Goal: Task Accomplishment & Management: Complete application form

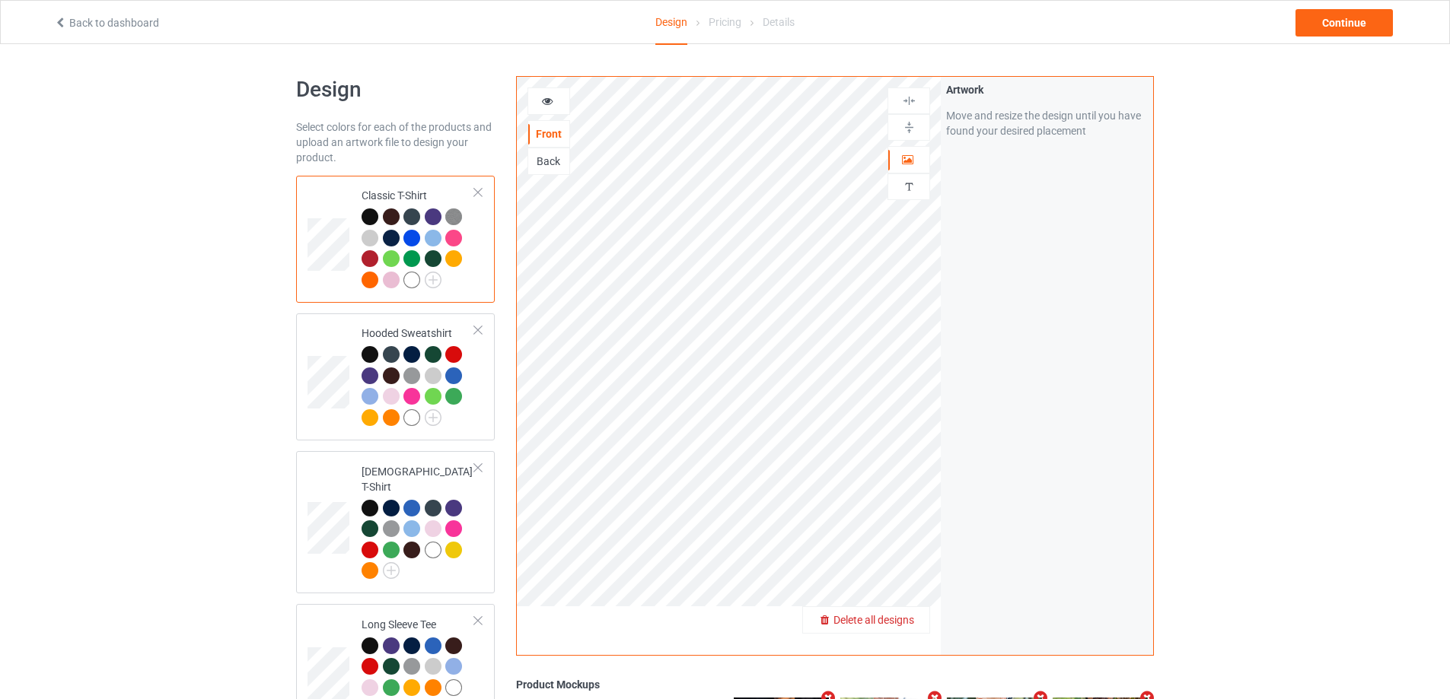
click at [908, 622] on span "Delete all designs" at bounding box center [873, 620] width 81 height 12
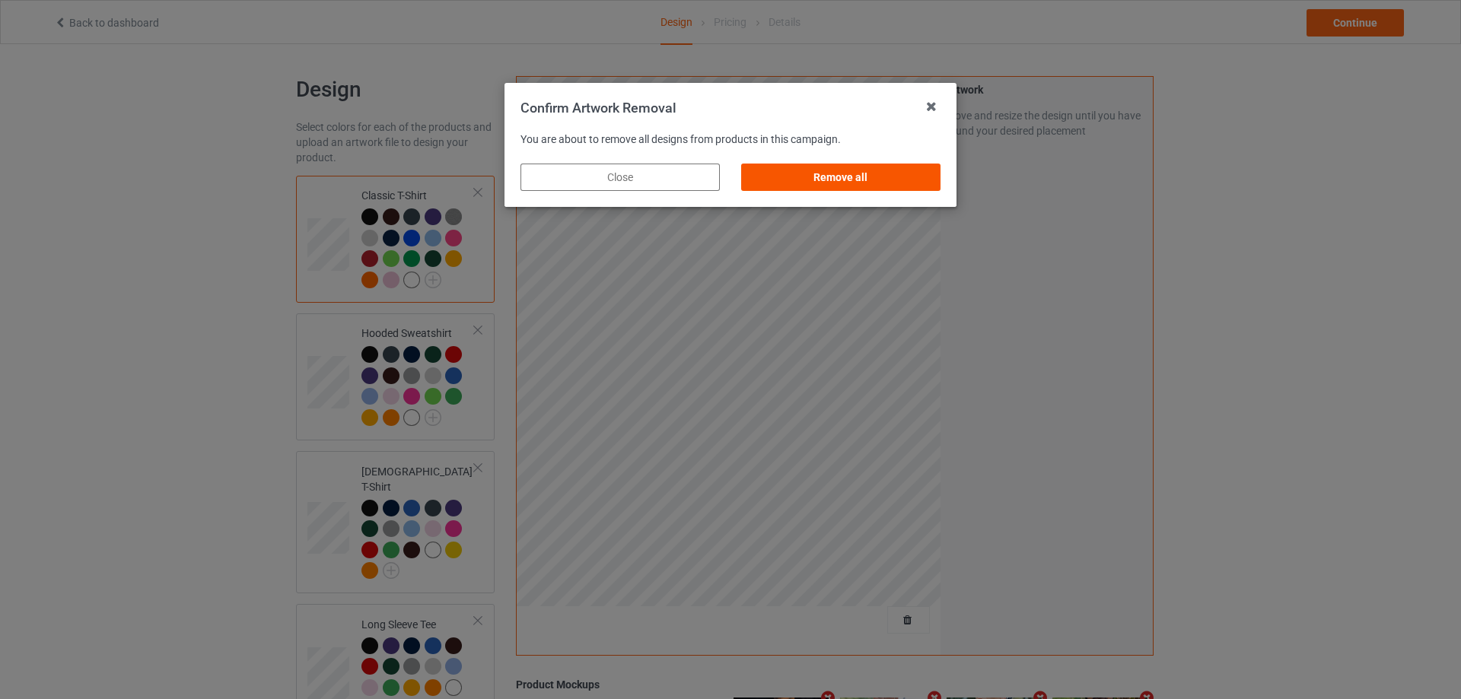
click at [850, 169] on div "Remove all" at bounding box center [840, 177] width 199 height 27
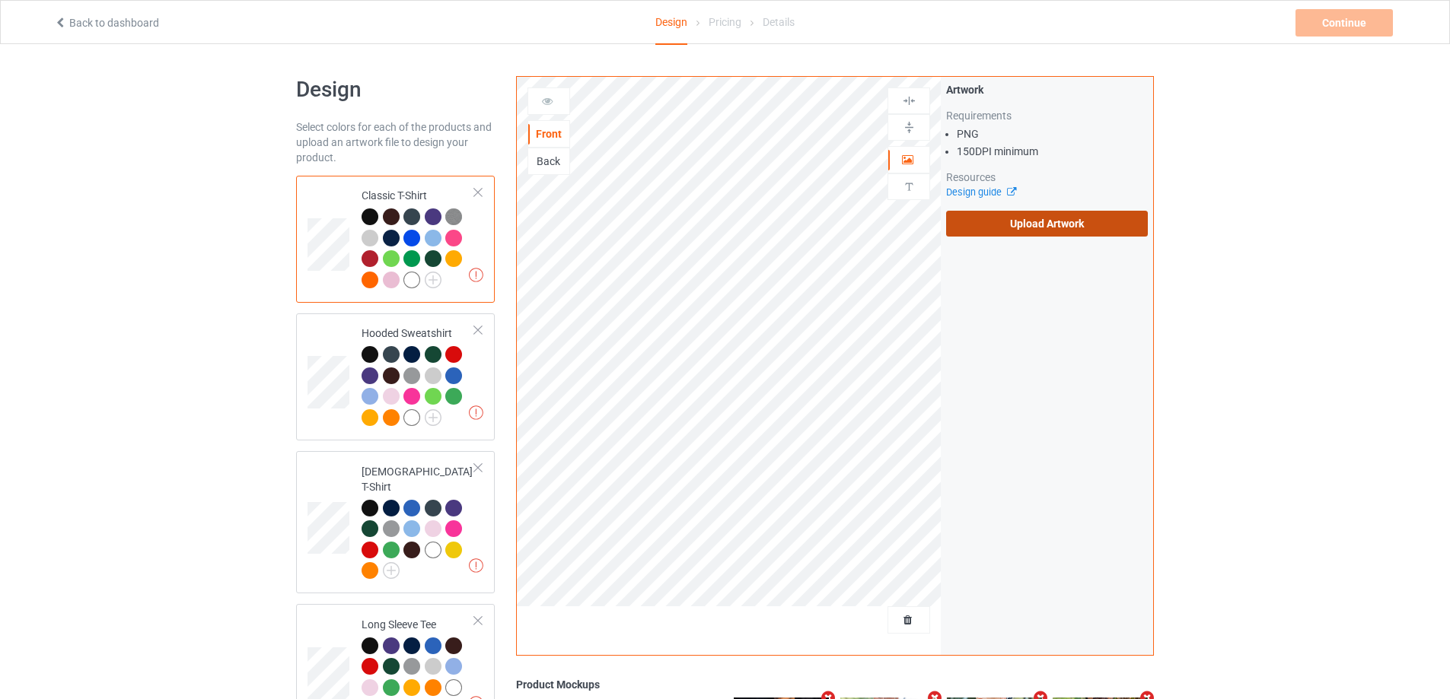
click at [1030, 223] on label "Upload Artwork" at bounding box center [1047, 224] width 202 height 26
click at [0, 0] on input "Upload Artwork" at bounding box center [0, 0] width 0 height 0
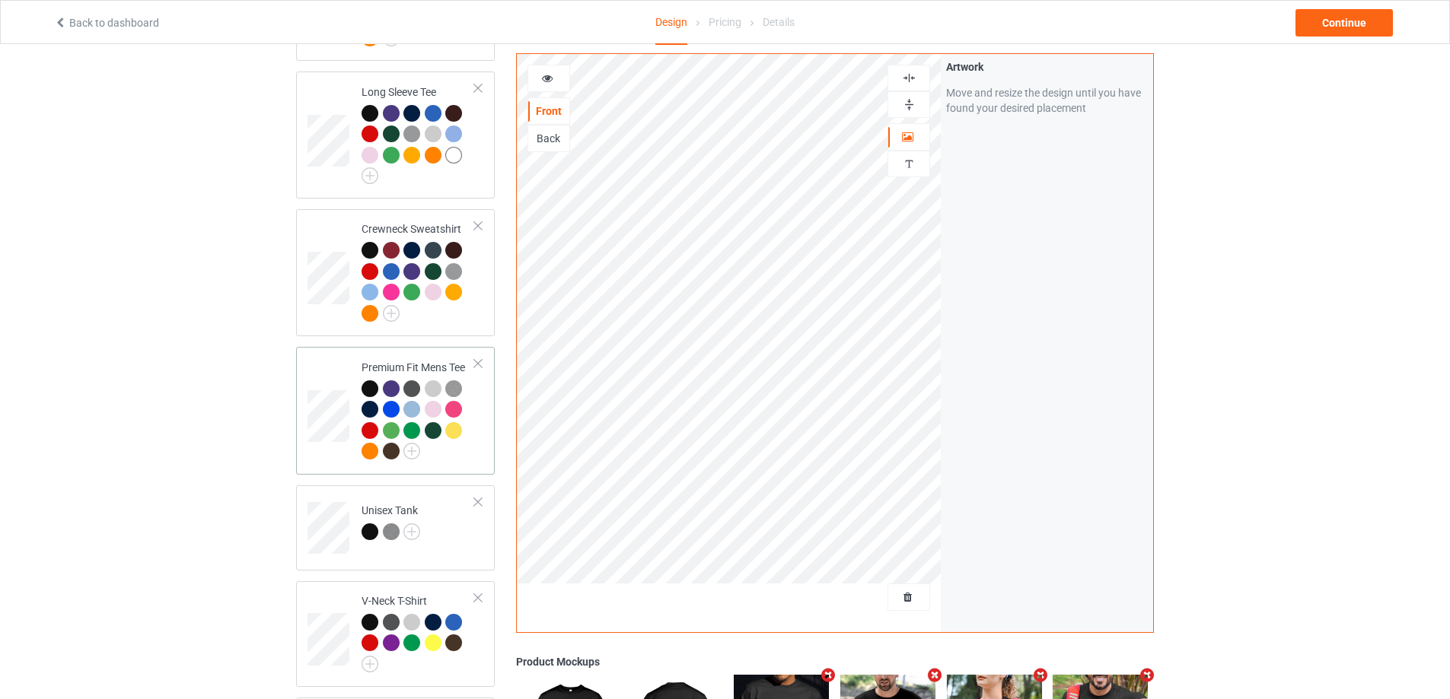
scroll to position [837, 0]
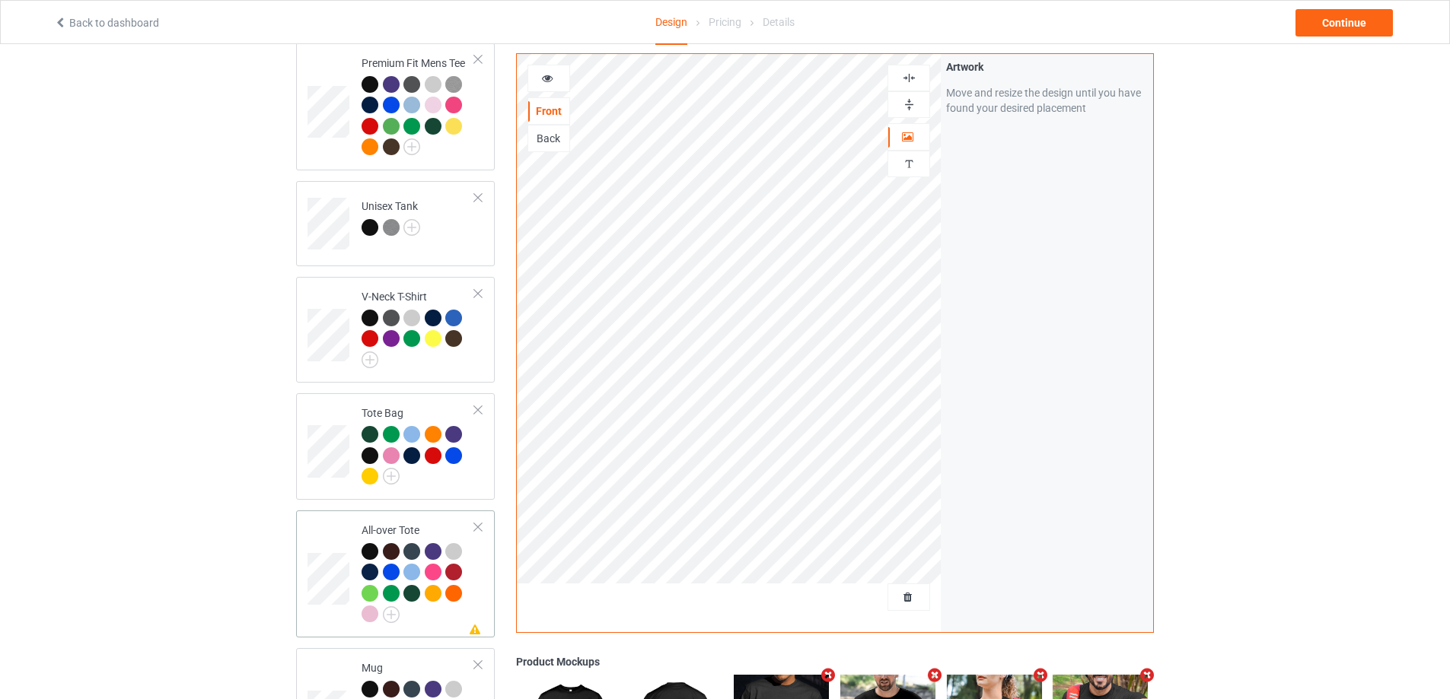
click at [446, 604] on div at bounding box center [417, 585] width 113 height 84
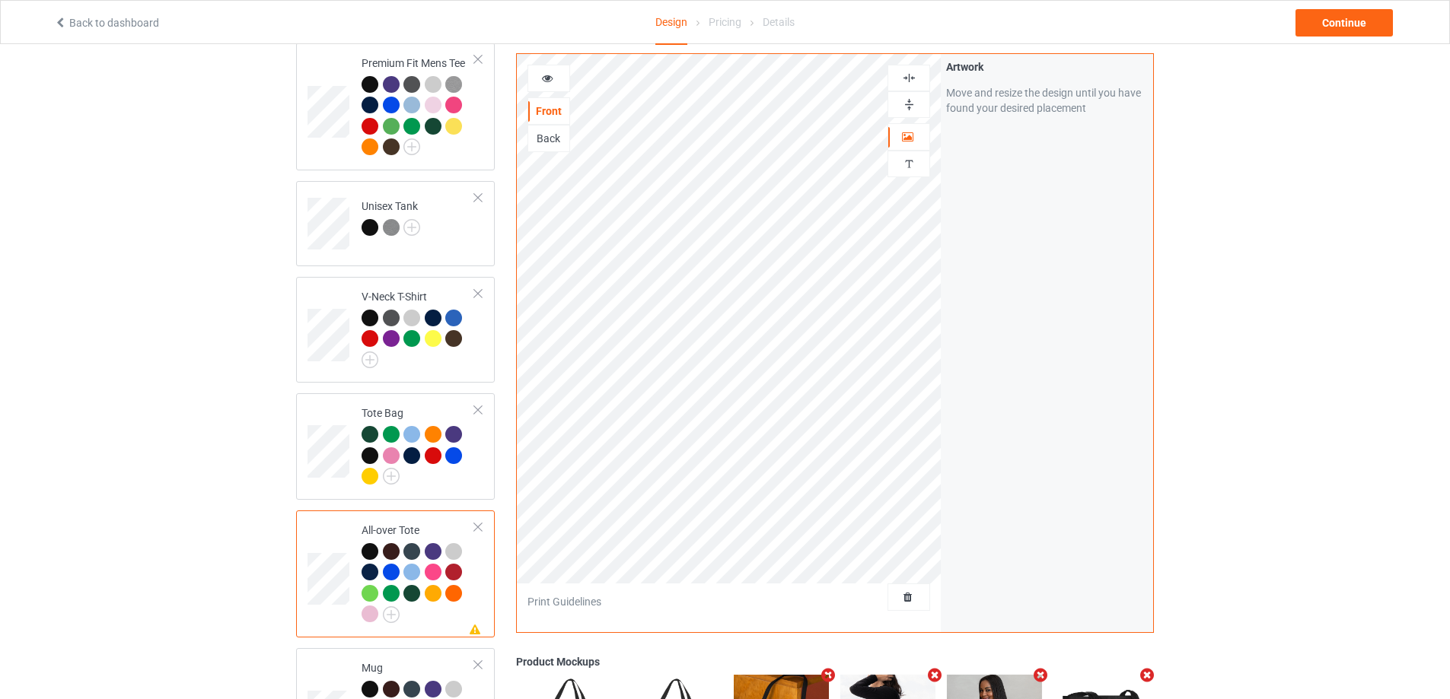
scroll to position [1141, 0]
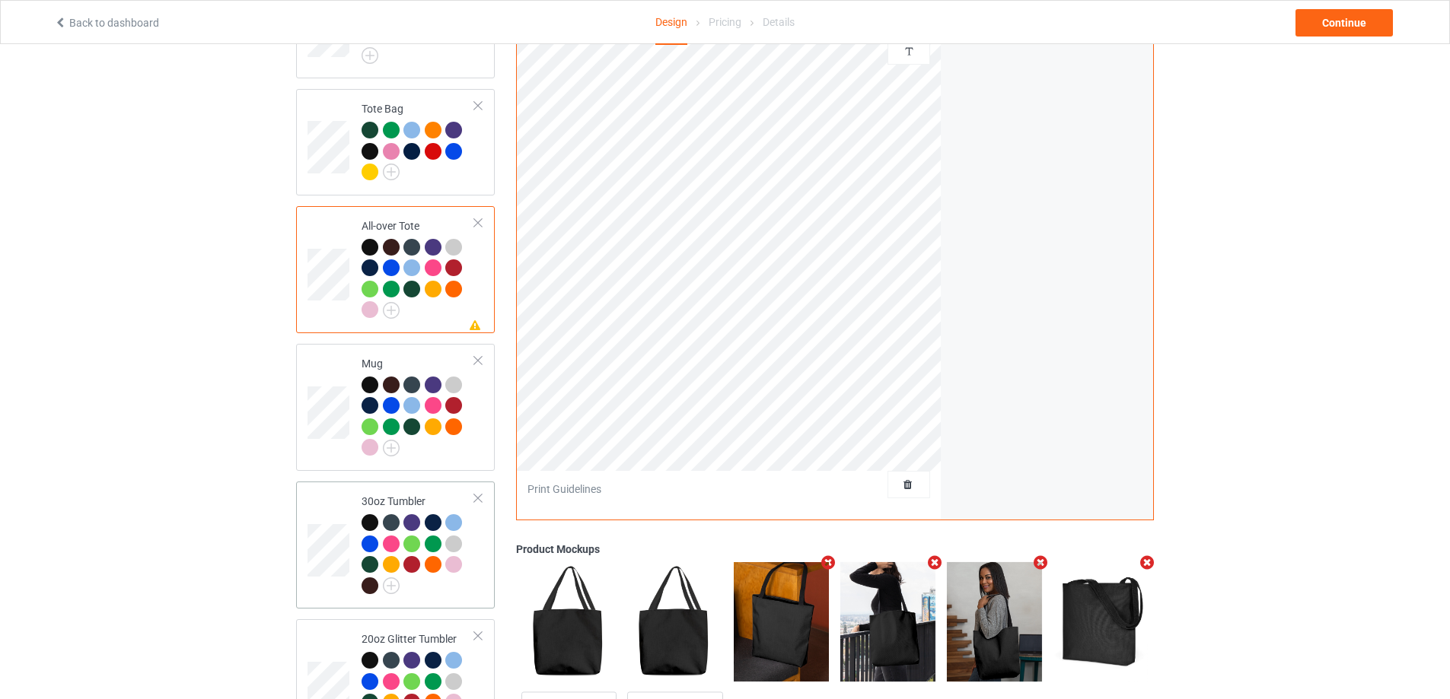
click at [457, 576] on div at bounding box center [417, 556] width 113 height 84
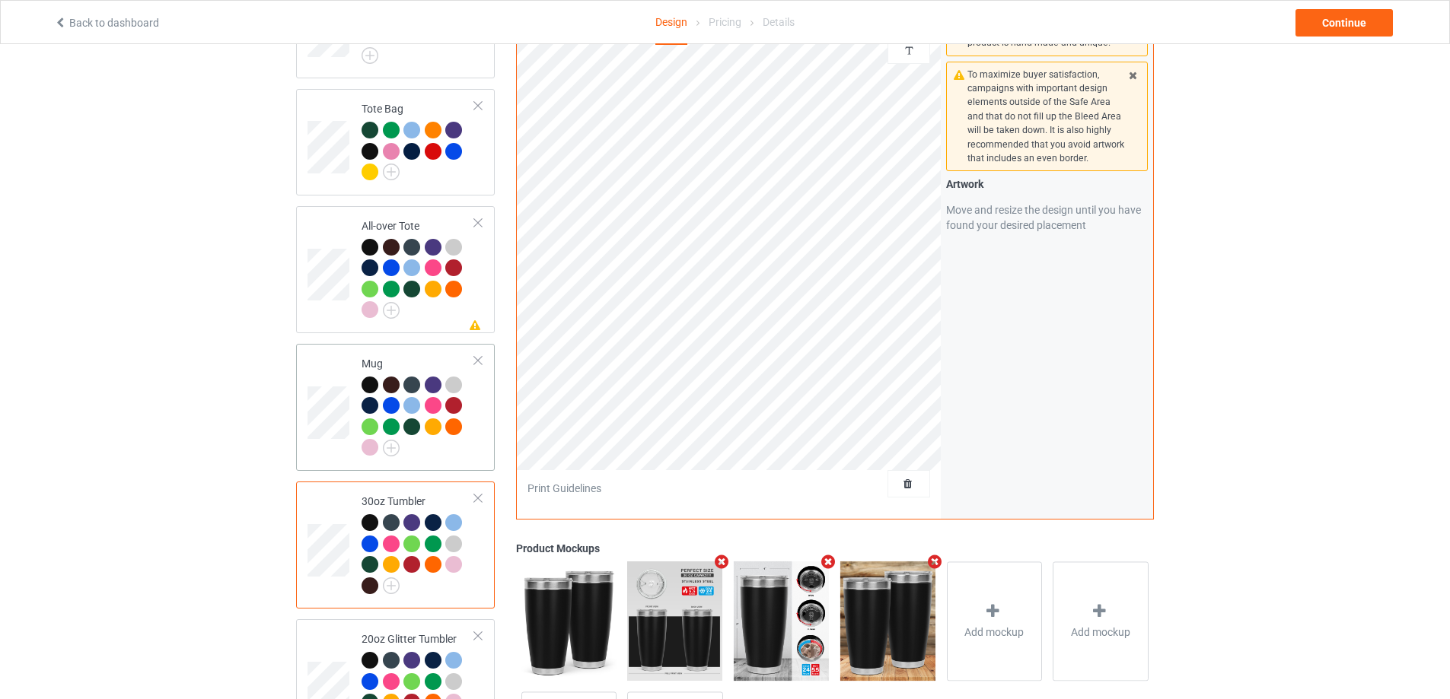
click at [458, 450] on div at bounding box center [417, 419] width 113 height 84
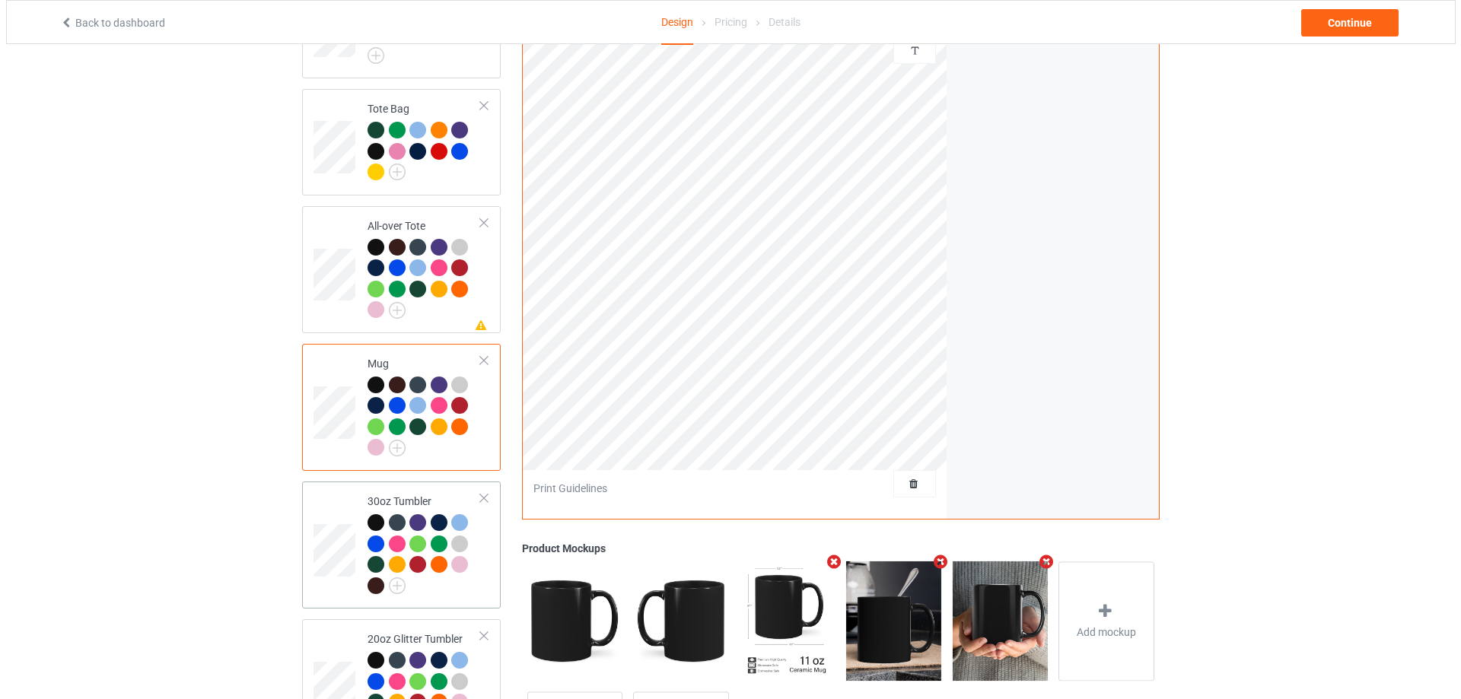
scroll to position [1286, 0]
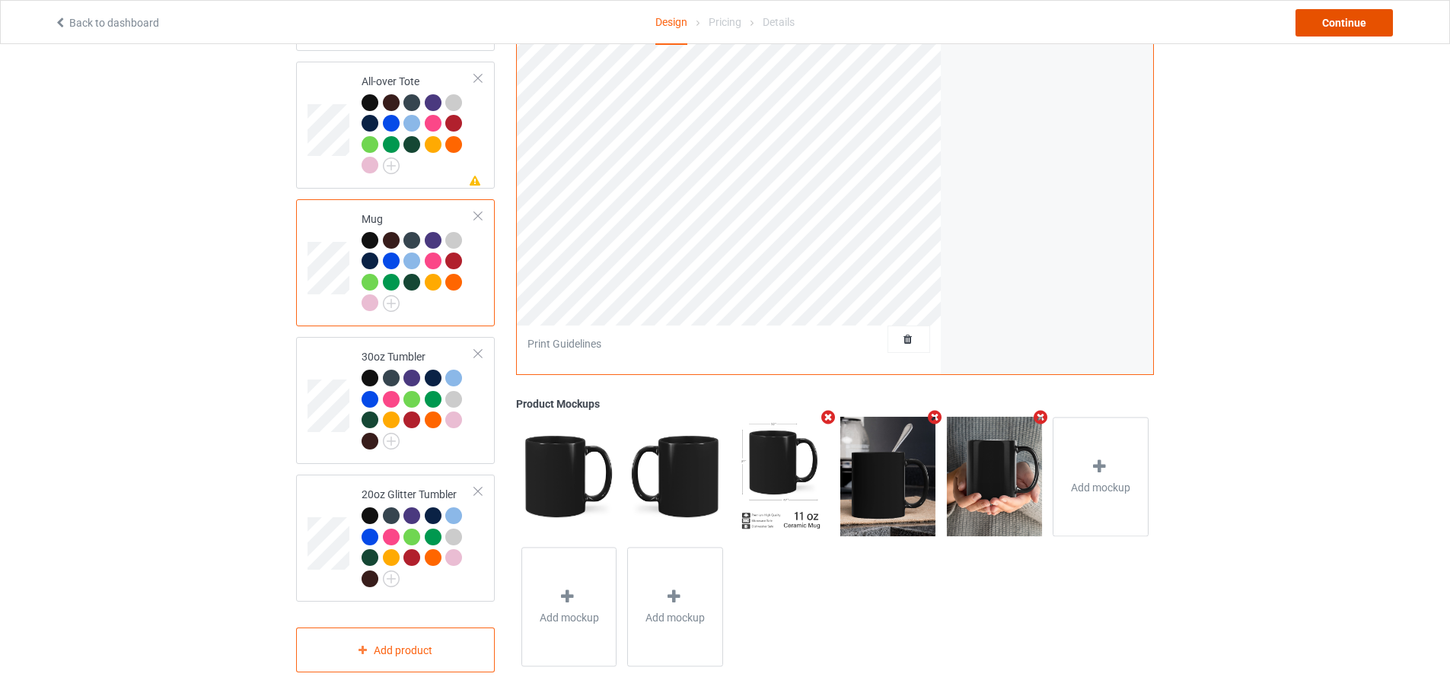
click at [1356, 28] on div "Continue" at bounding box center [1343, 22] width 97 height 27
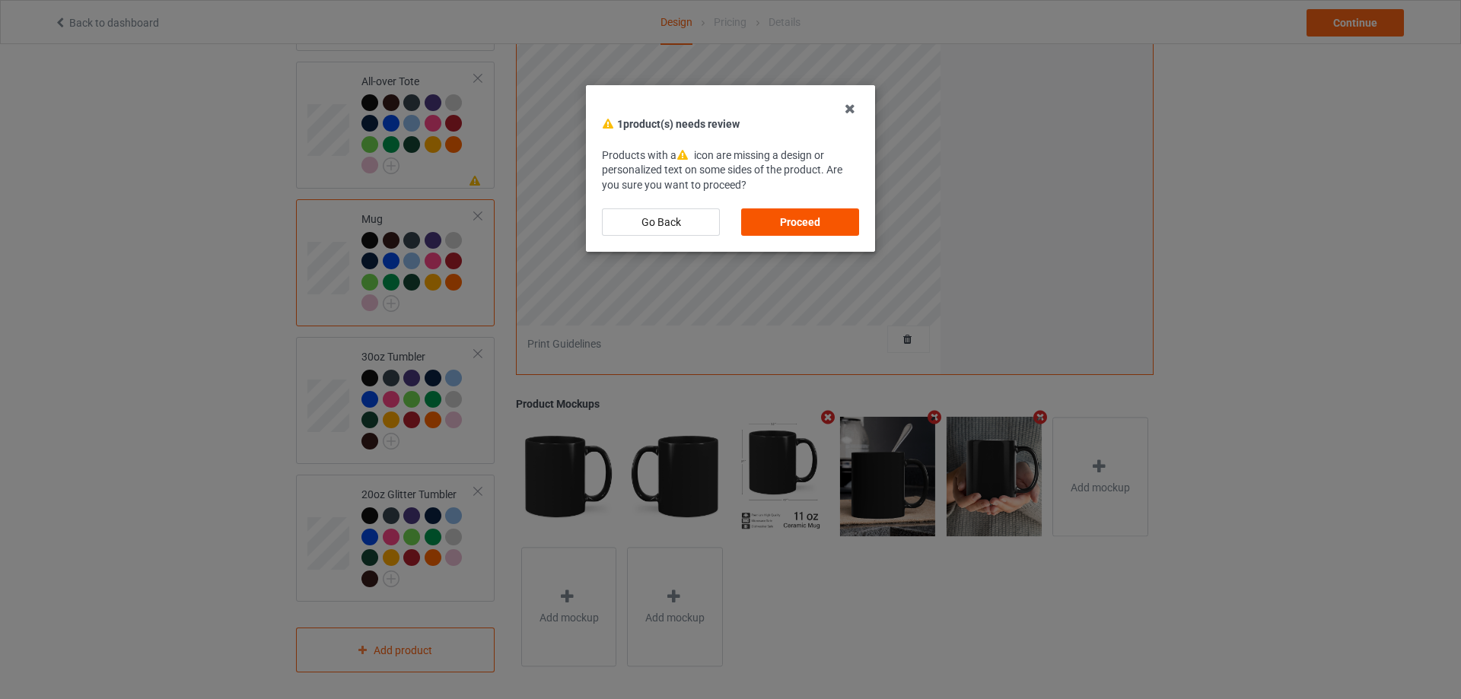
click at [773, 228] on div "Proceed" at bounding box center [800, 221] width 118 height 27
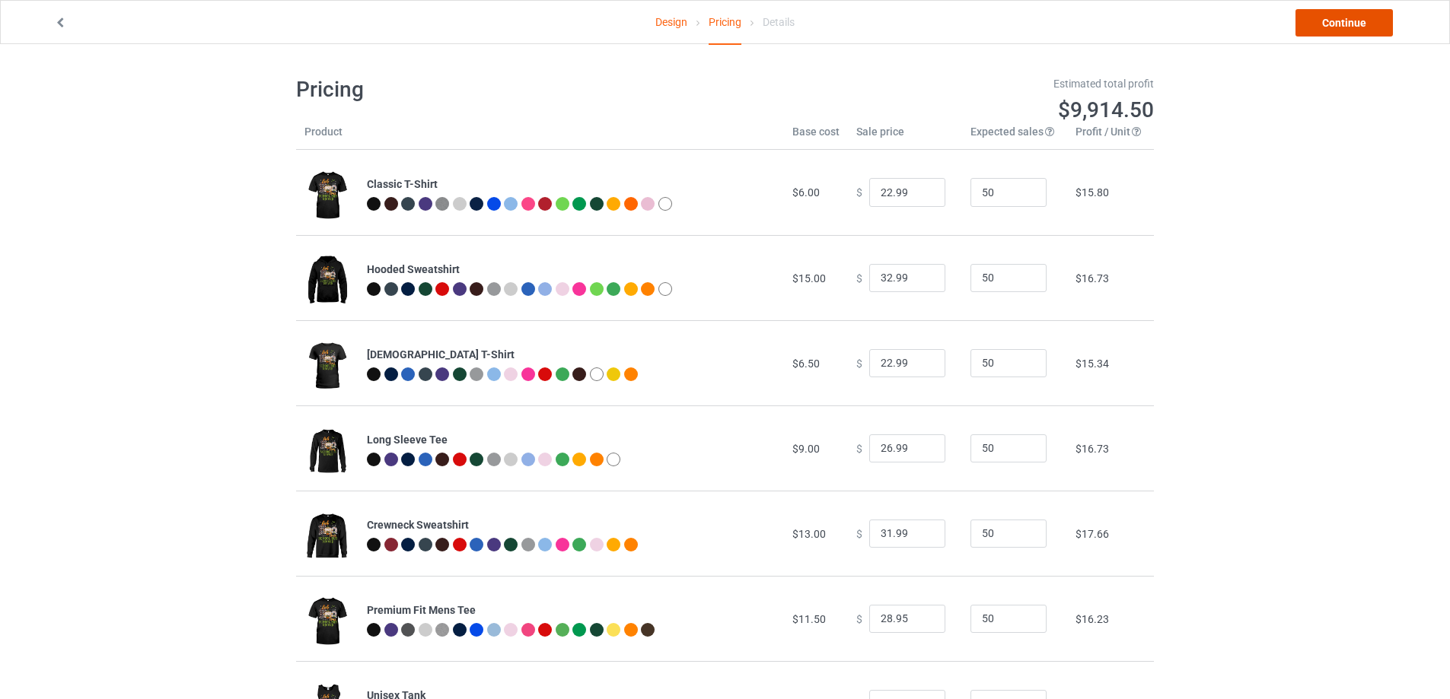
click at [1370, 27] on link "Continue" at bounding box center [1343, 22] width 97 height 27
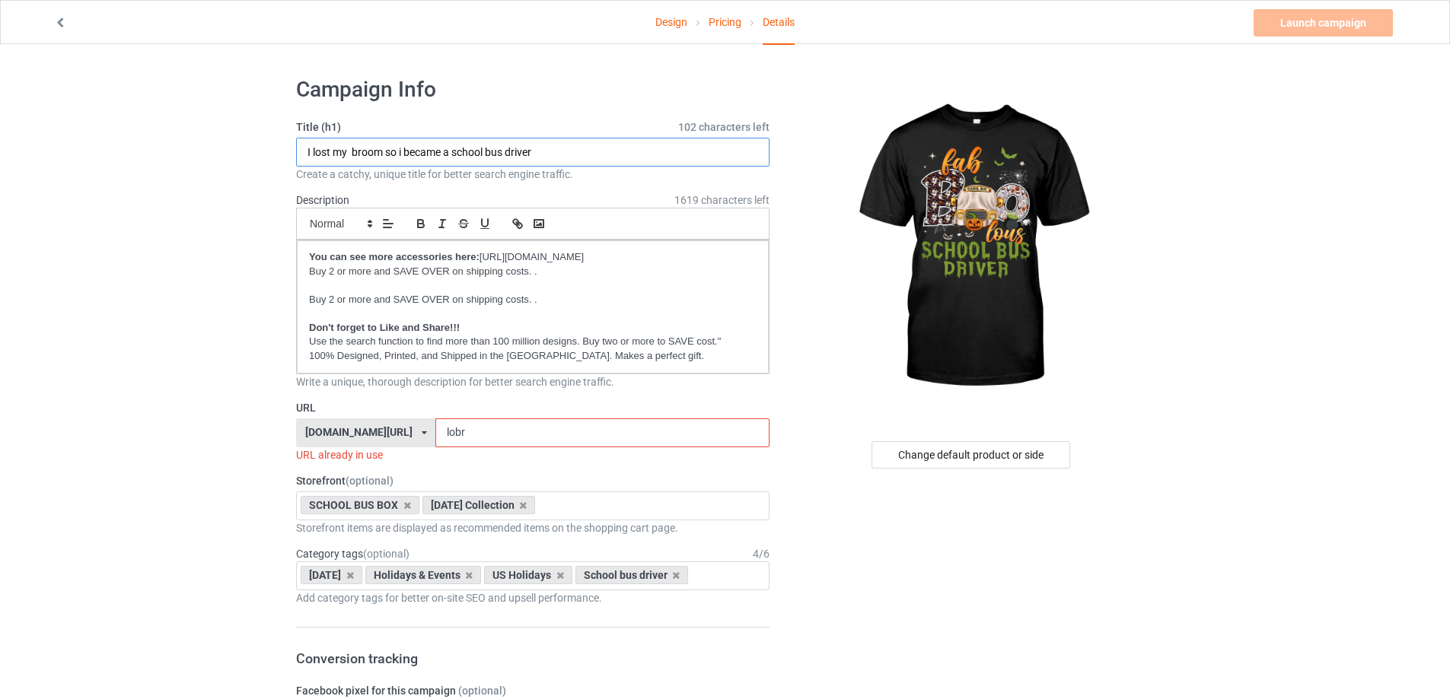
click at [454, 149] on input "I lost my broom so i became a school bus driver" at bounding box center [532, 152] width 473 height 29
type input "Fab Boo lous school bus driver"
click at [506, 420] on input "lobr" at bounding box center [601, 432] width 333 height 29
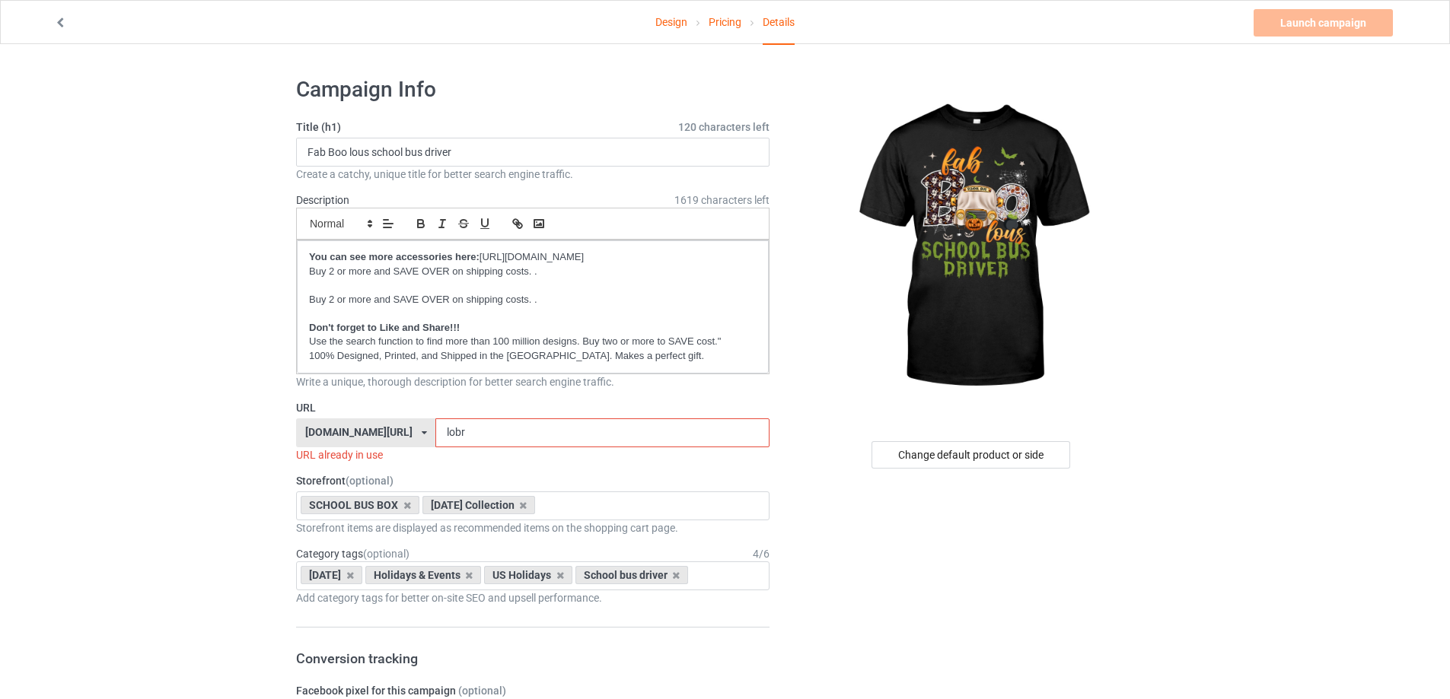
click at [505, 420] on input "lobr" at bounding box center [601, 432] width 333 height 29
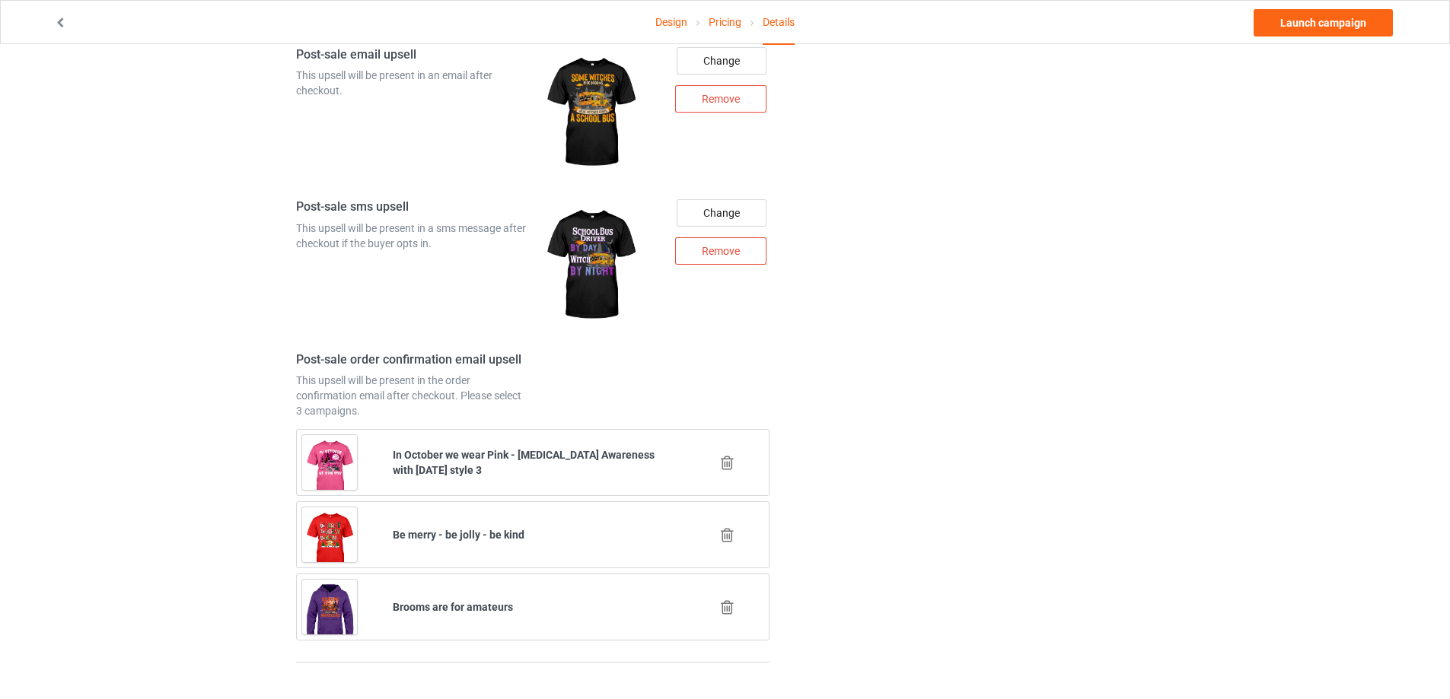
scroll to position [1889, 0]
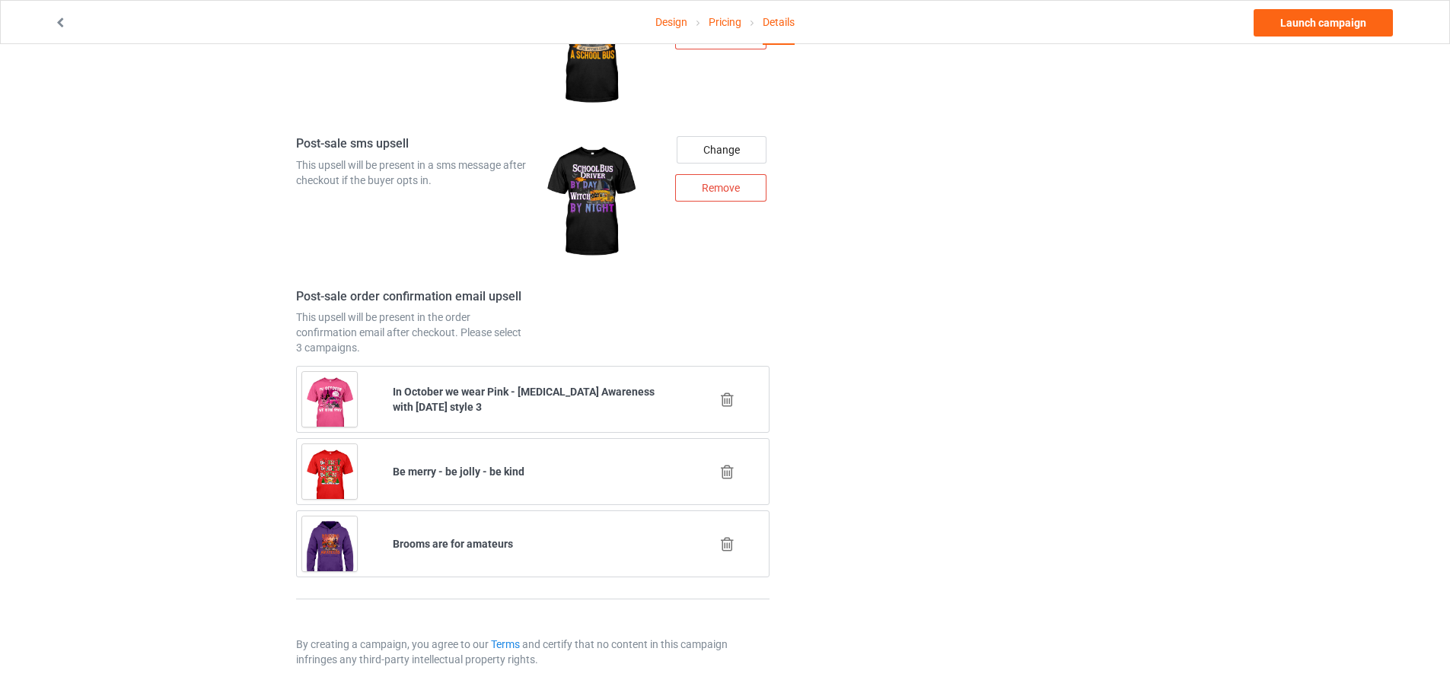
type input "falo"
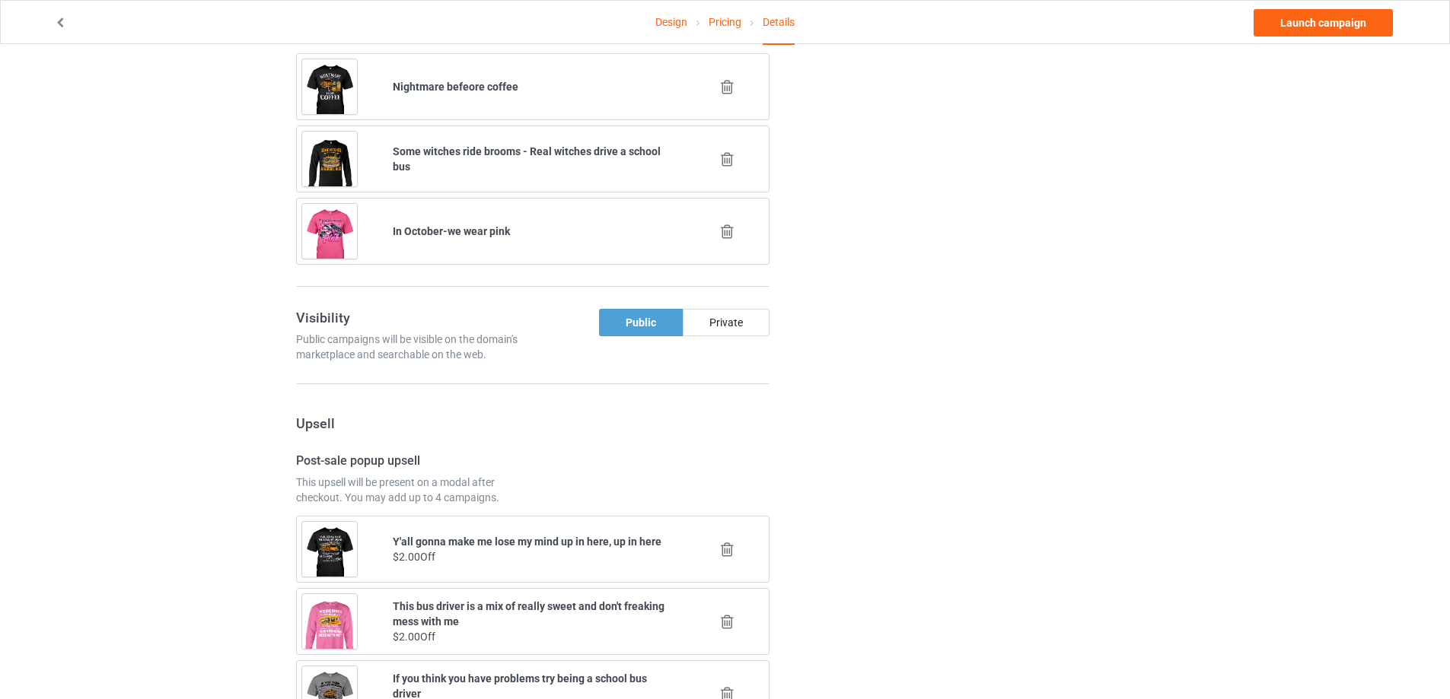
scroll to position [1205, 0]
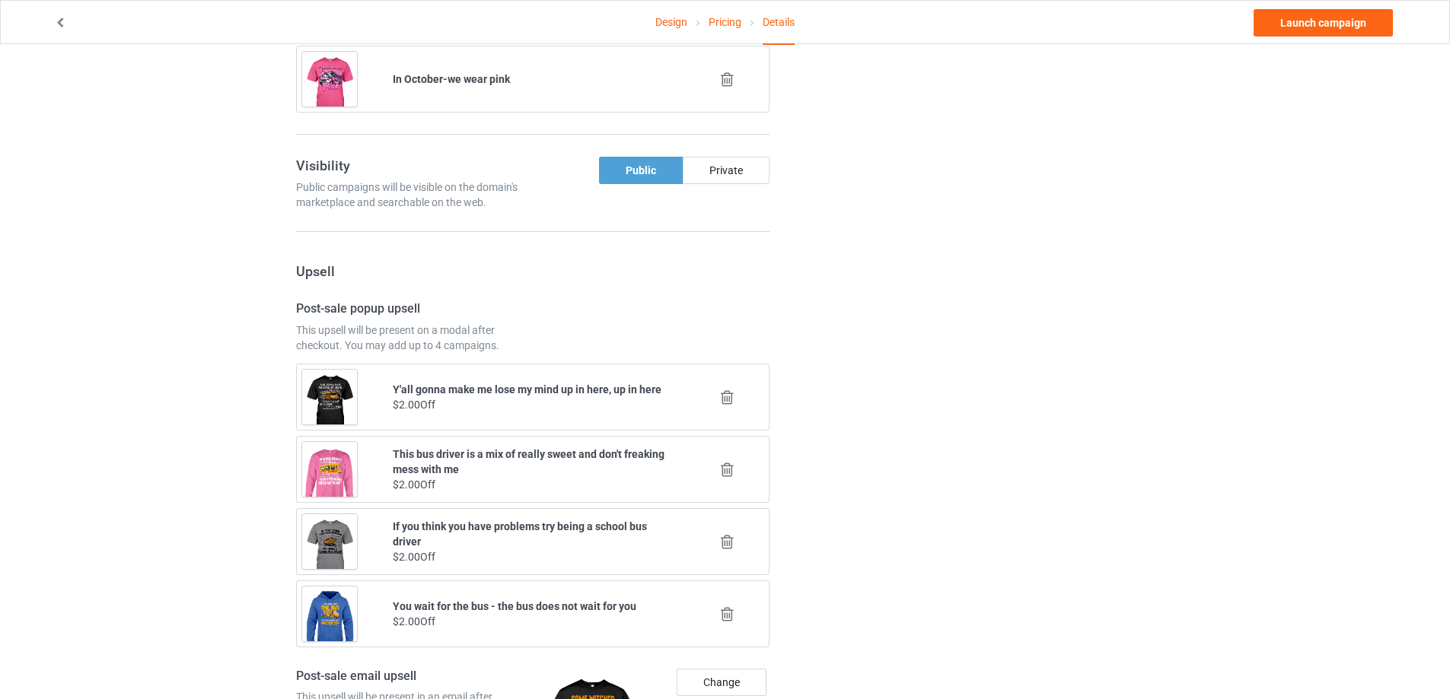
click at [729, 539] on icon at bounding box center [727, 542] width 19 height 16
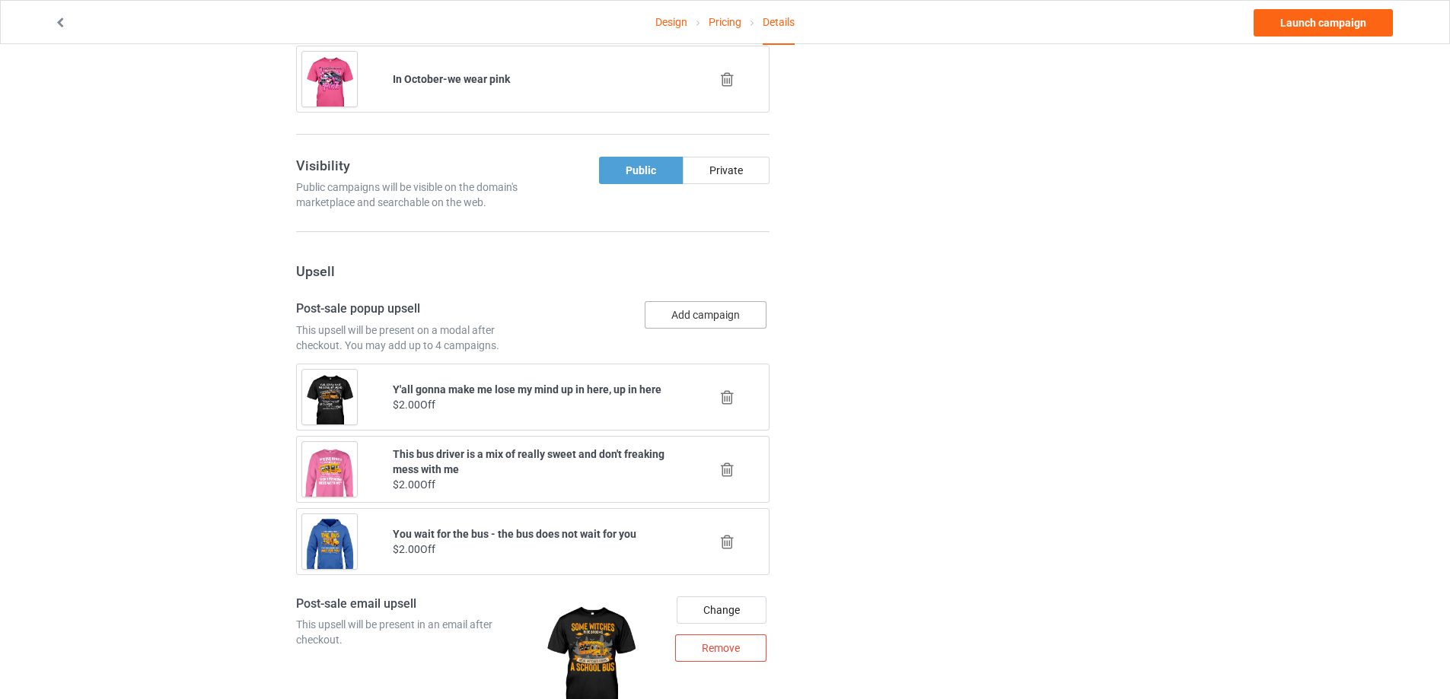
click at [687, 327] on button "Add campaign" at bounding box center [705, 314] width 122 height 27
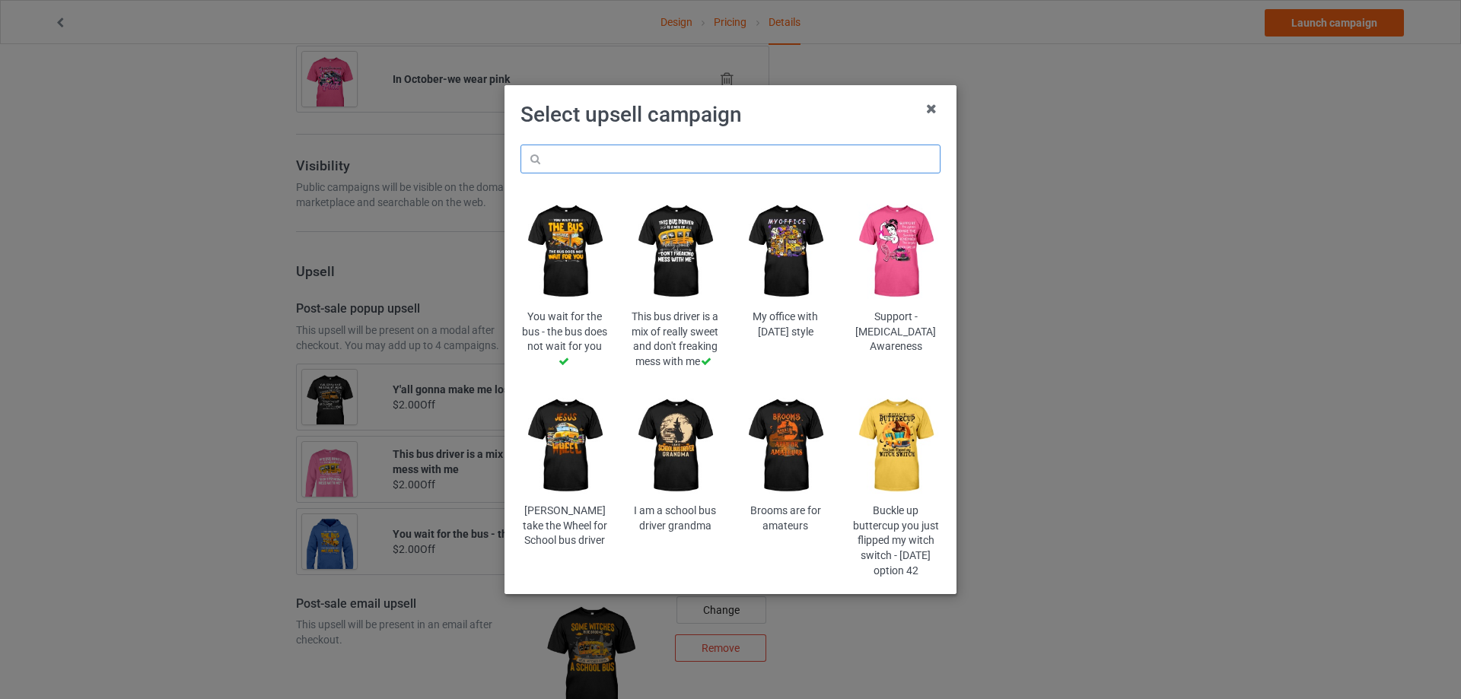
click at [627, 158] on input "text" at bounding box center [730, 159] width 420 height 29
paste input "piocha"
type input "piocha"
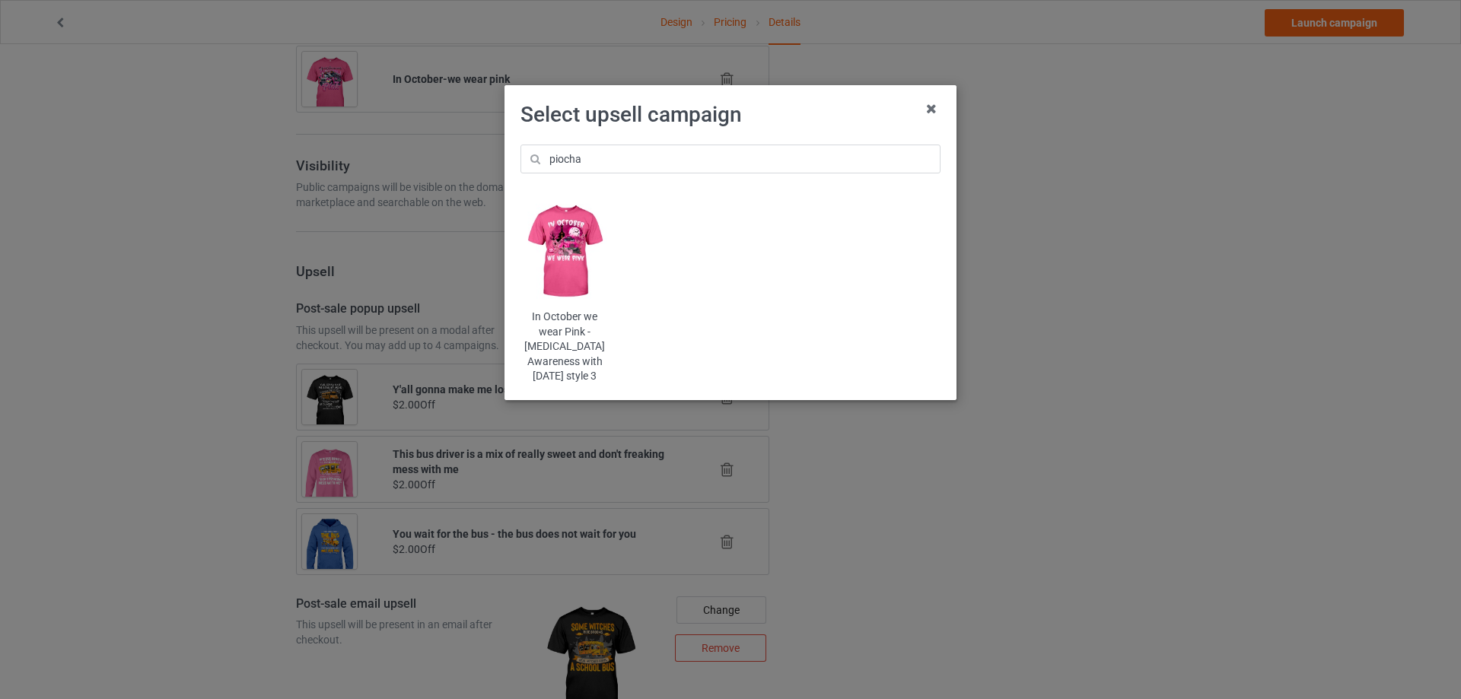
click at [577, 240] on img at bounding box center [564, 251] width 89 height 111
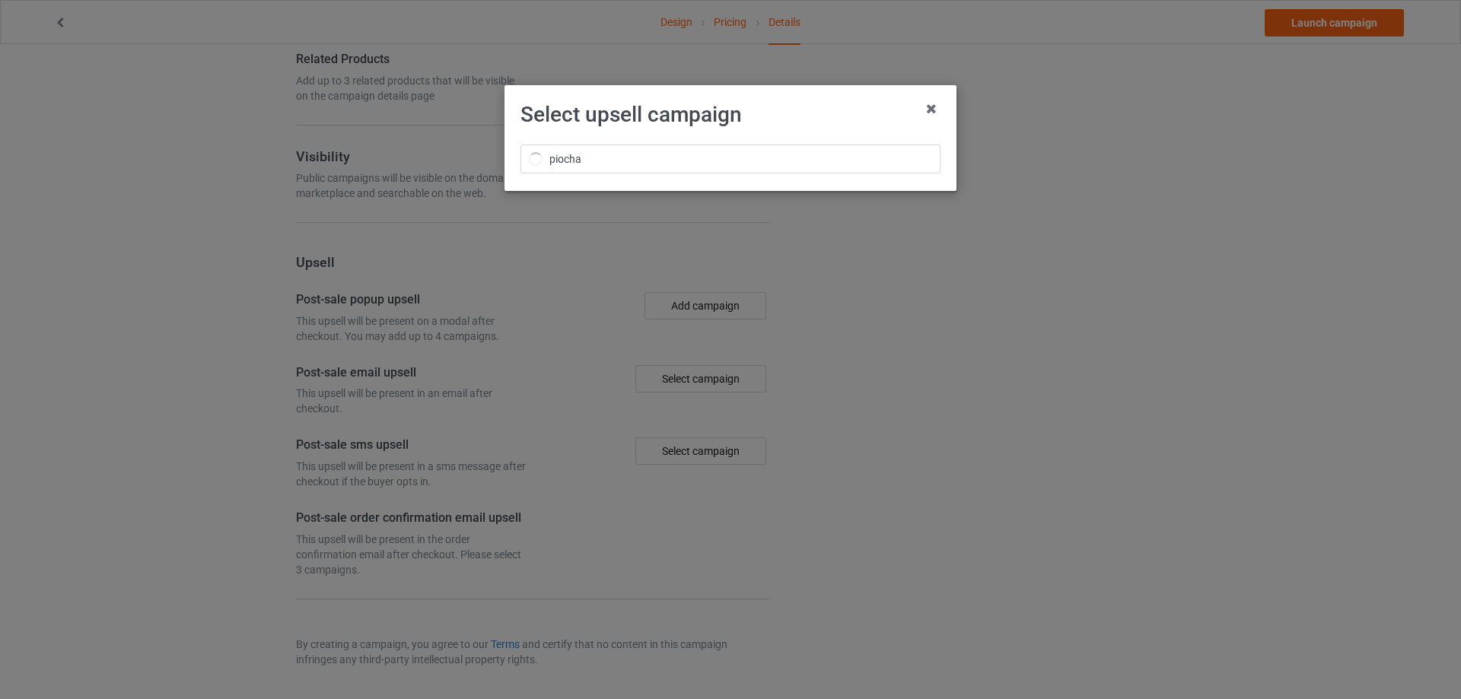
scroll to position [1205, 0]
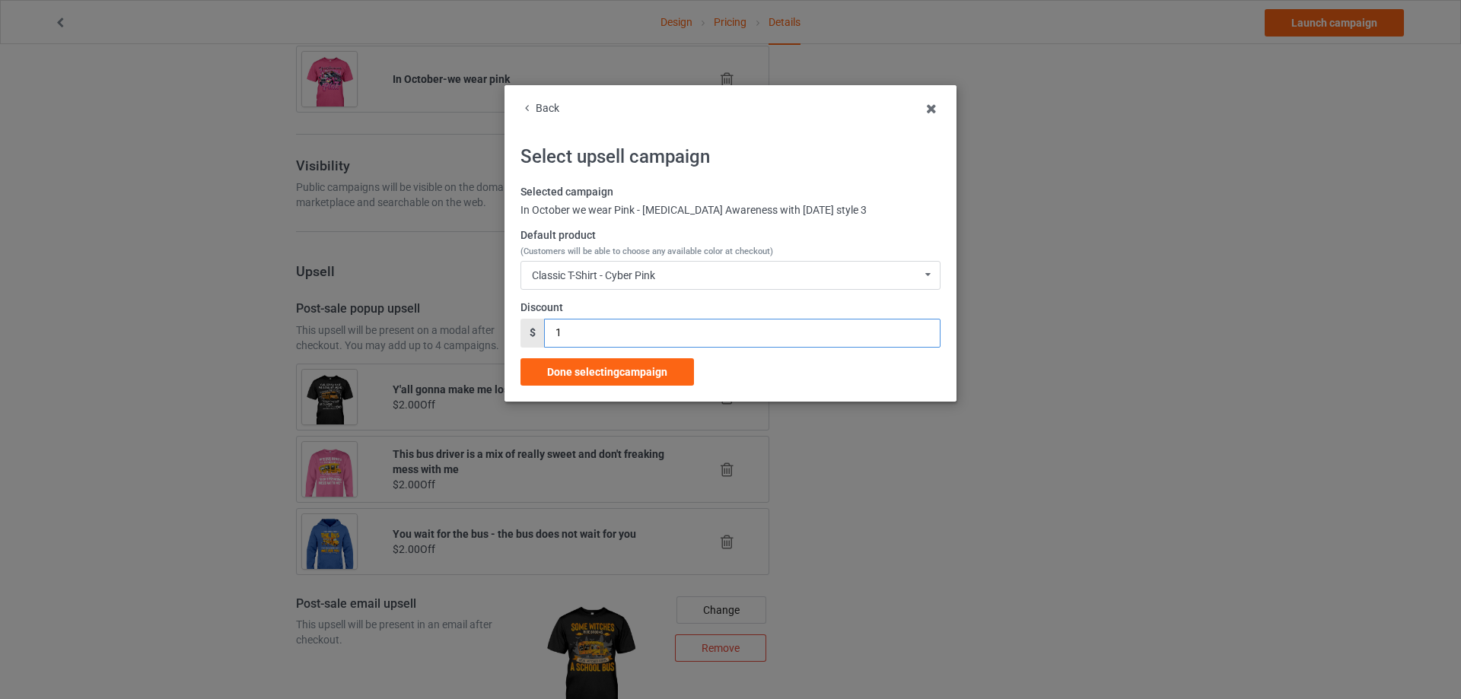
drag, startPoint x: 571, startPoint y: 333, endPoint x: 574, endPoint y: 343, distance: 11.1
click at [550, 333] on input "1" at bounding box center [742, 333] width 396 height 29
type input "2"
click at [605, 377] on span "Done selecting campaign" at bounding box center [607, 372] width 120 height 12
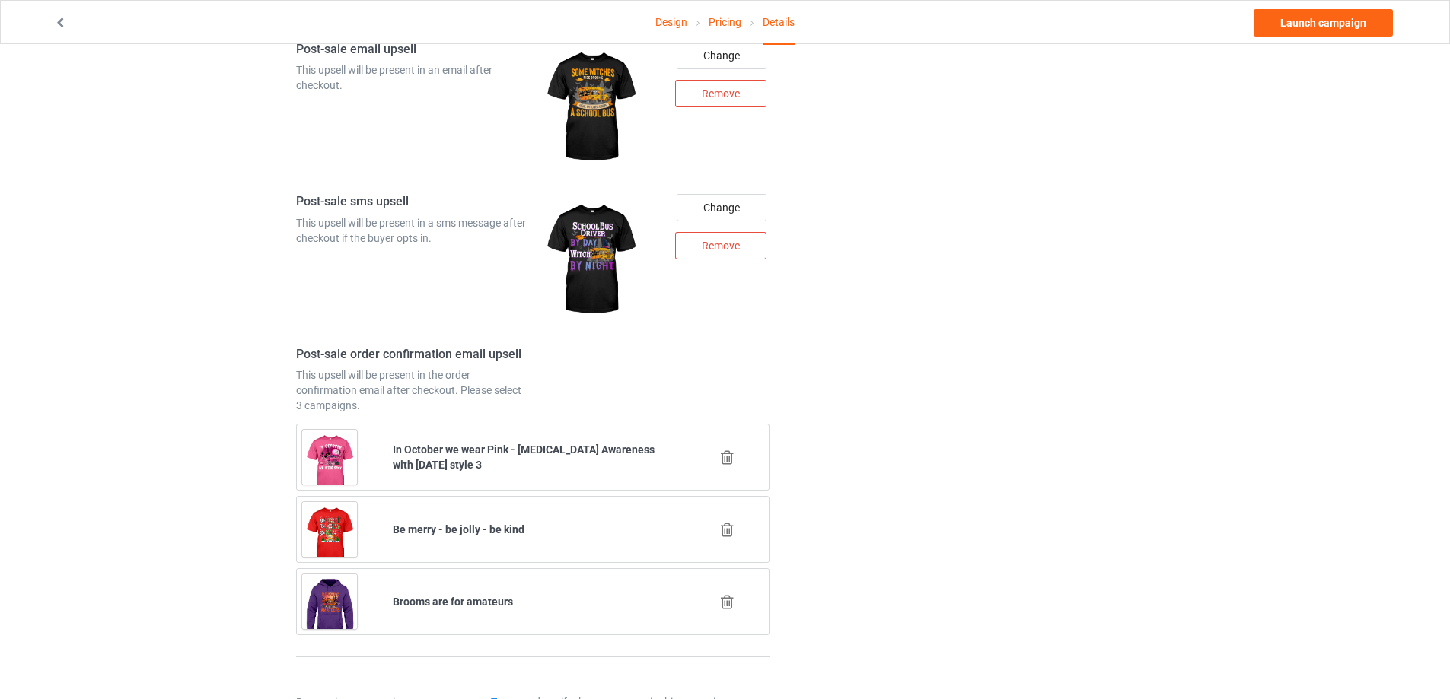
scroll to position [1889, 0]
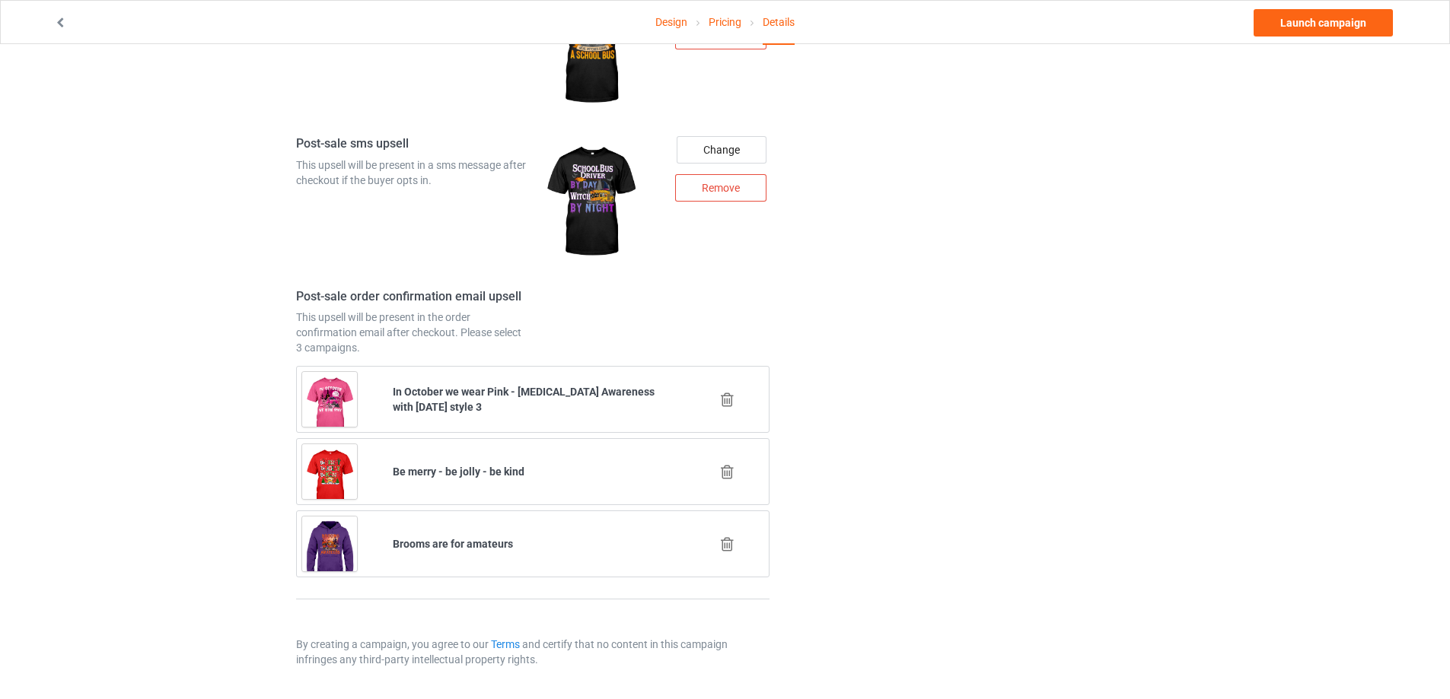
click at [731, 396] on icon at bounding box center [727, 400] width 19 height 16
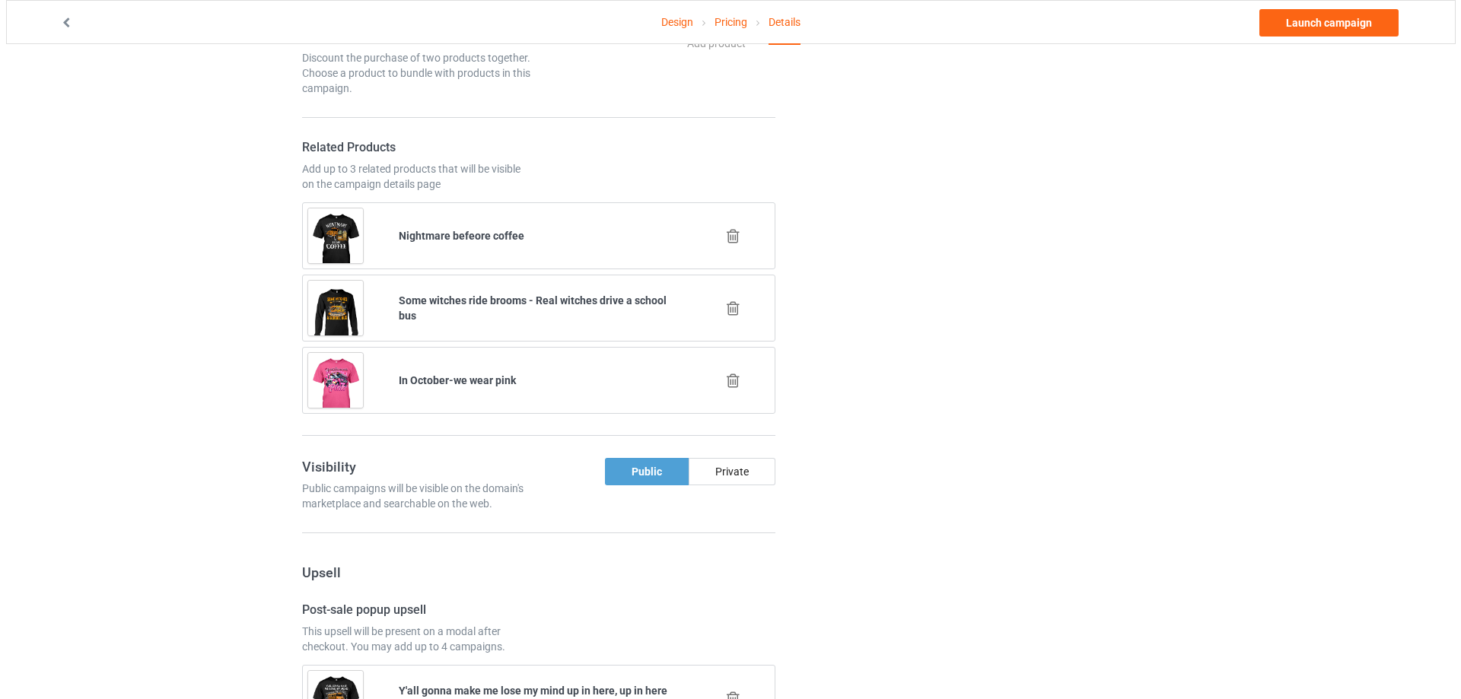
scroll to position [1817, 0]
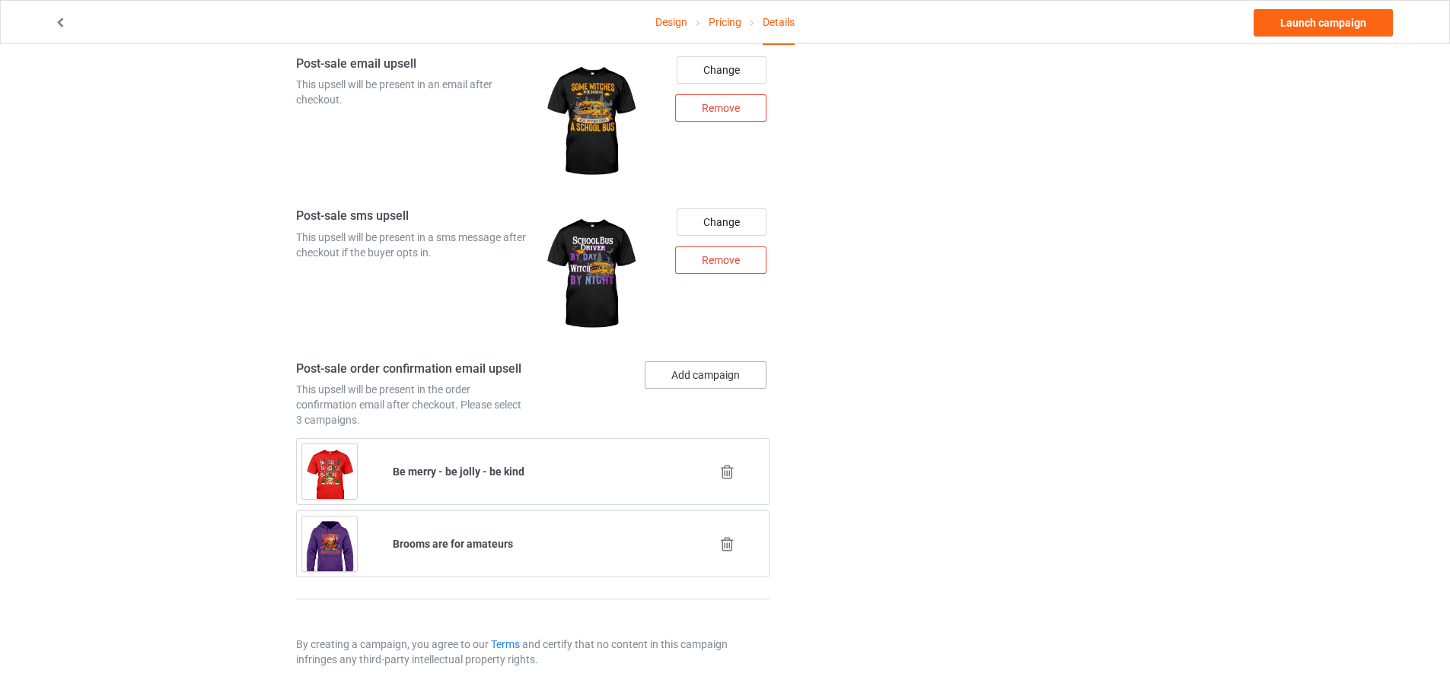
click at [715, 375] on button "Add campaign" at bounding box center [705, 374] width 122 height 27
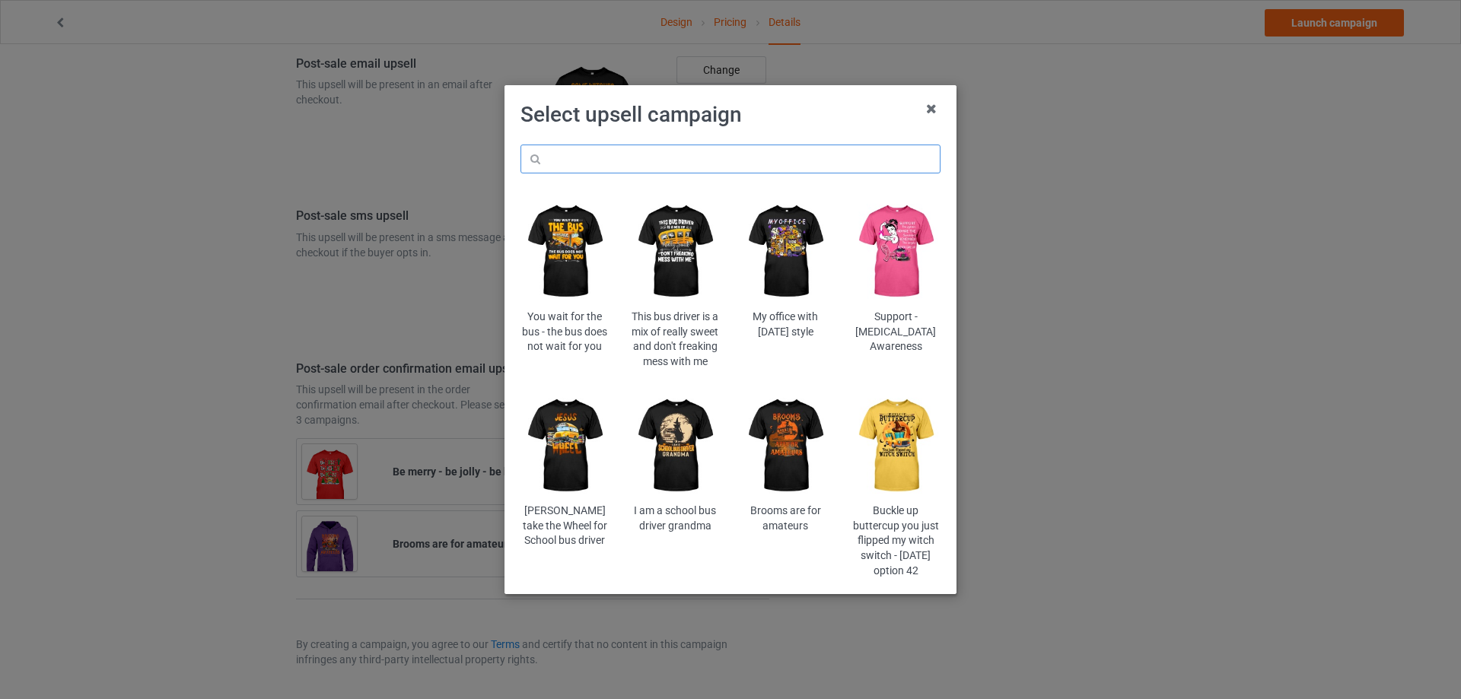
click at [689, 158] on input "text" at bounding box center [730, 159] width 420 height 29
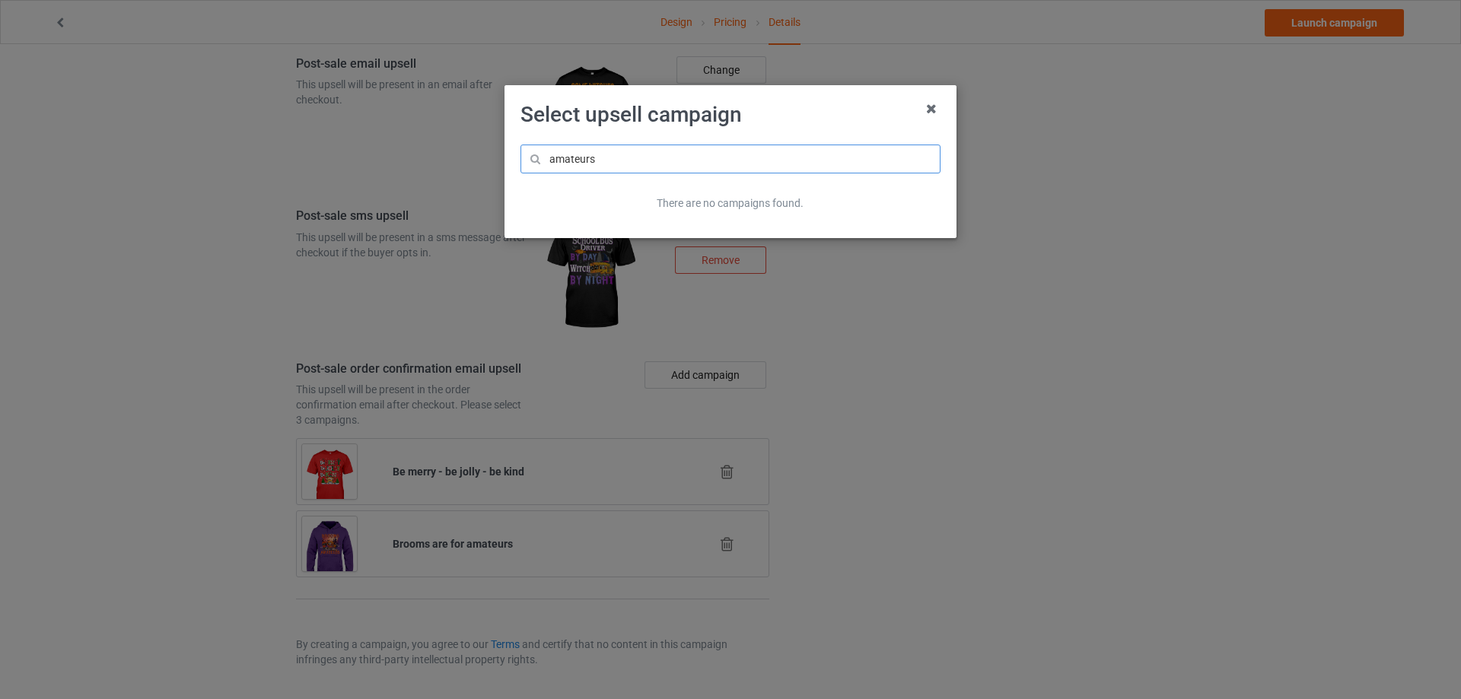
type input "amateurs"
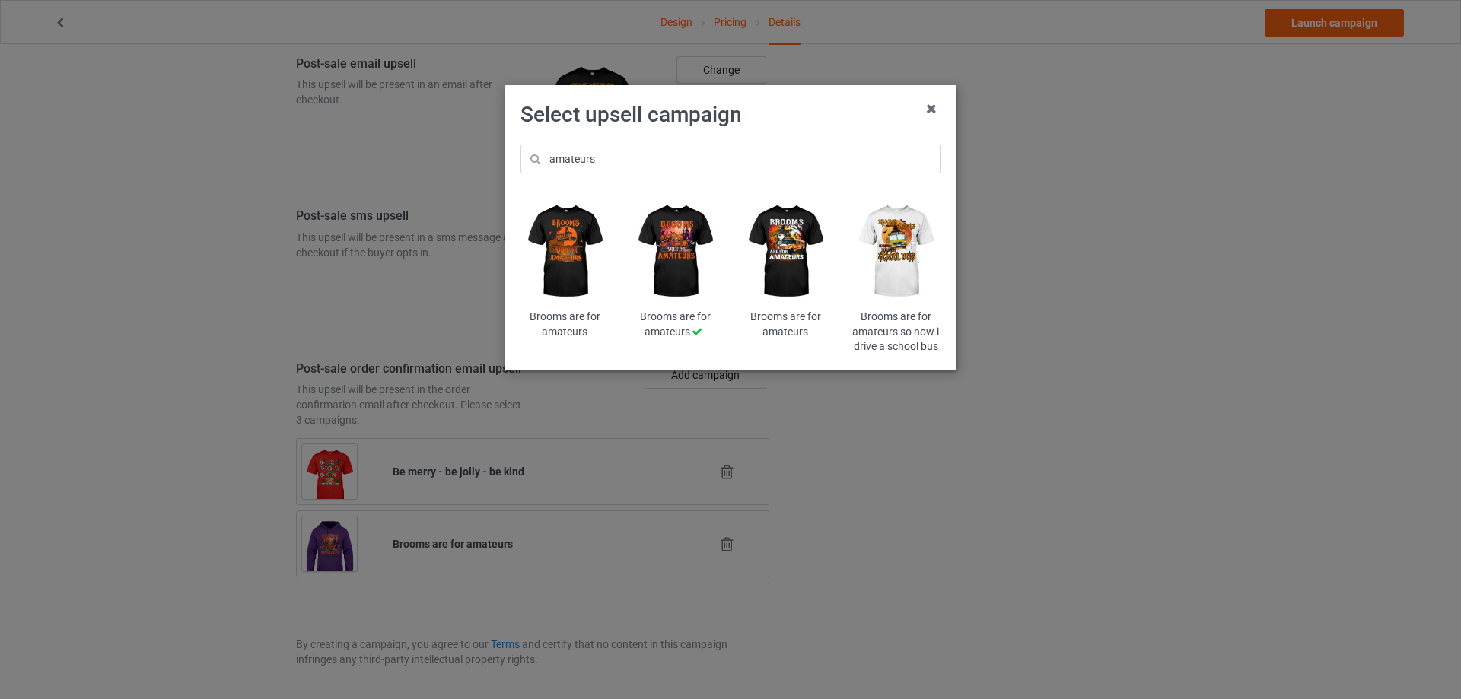
click at [785, 231] on img at bounding box center [785, 251] width 89 height 111
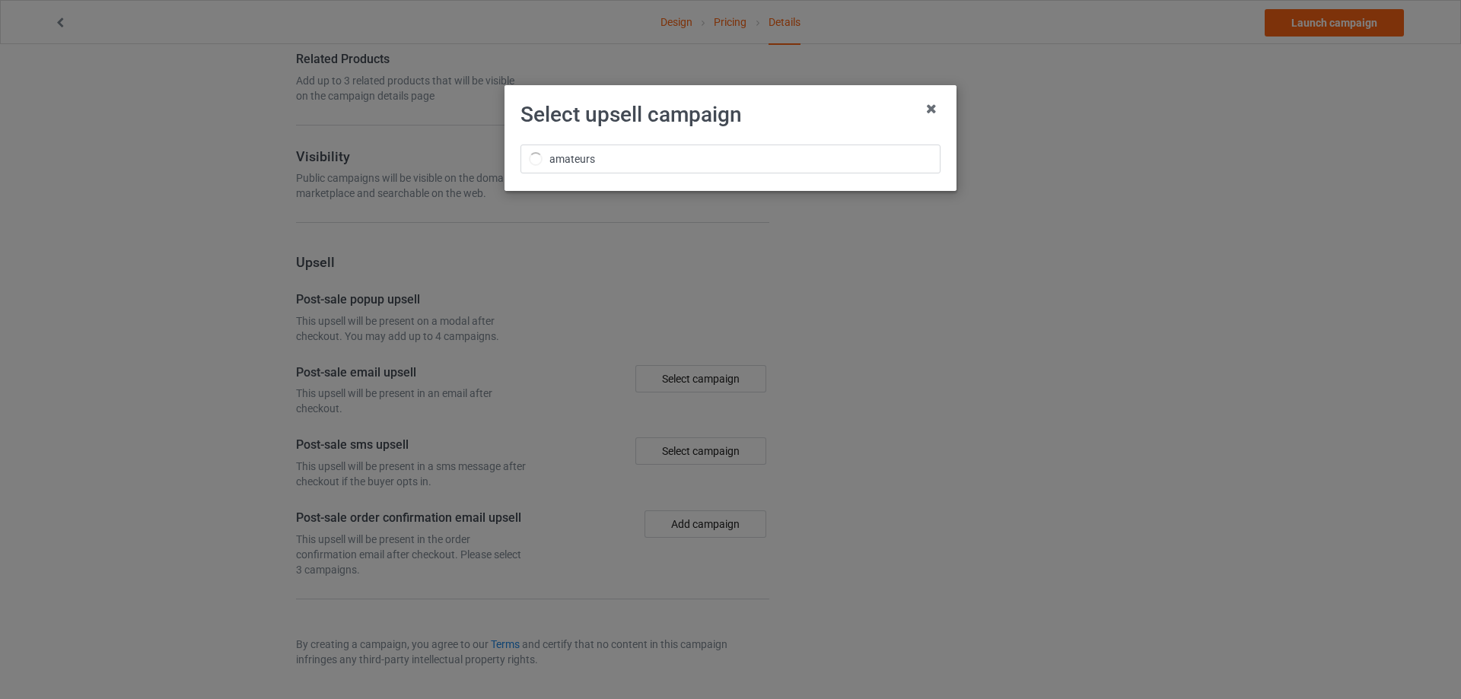
scroll to position [1817, 0]
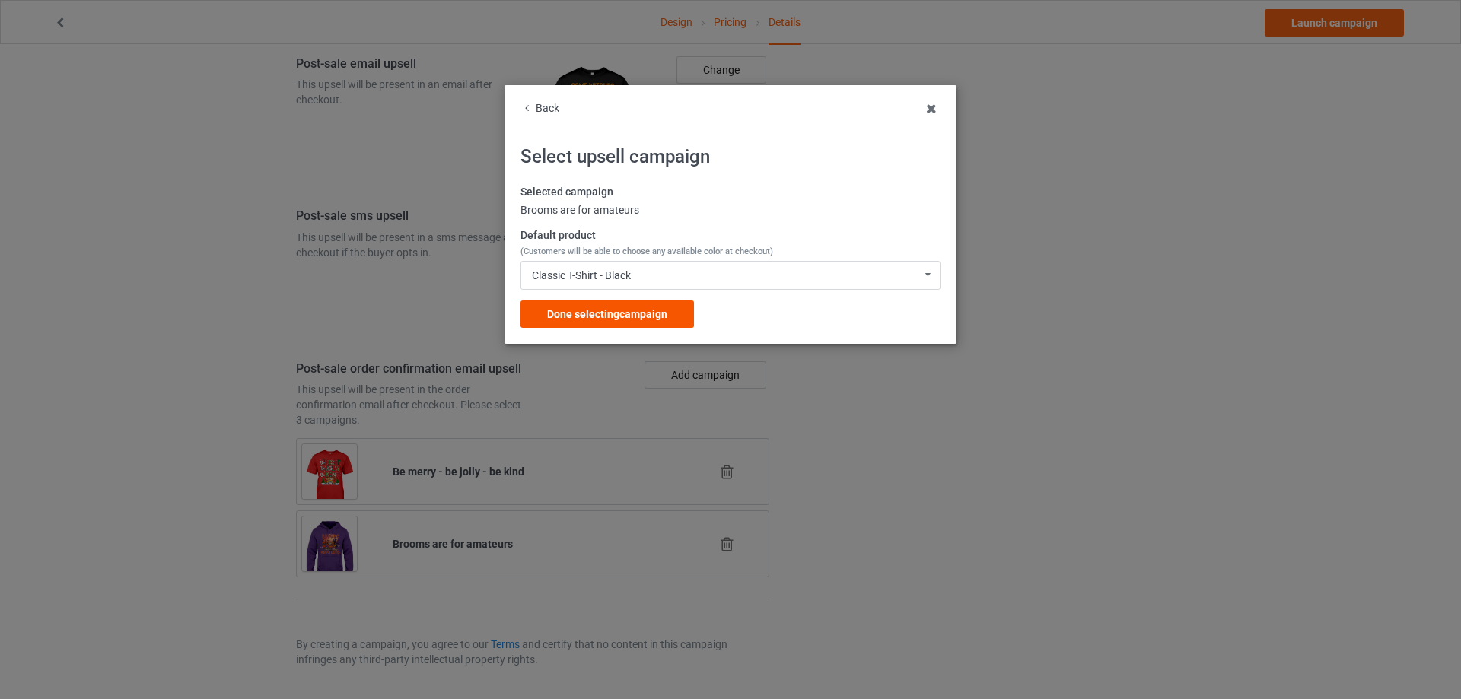
click at [610, 313] on span "Done selecting campaign" at bounding box center [607, 314] width 120 height 12
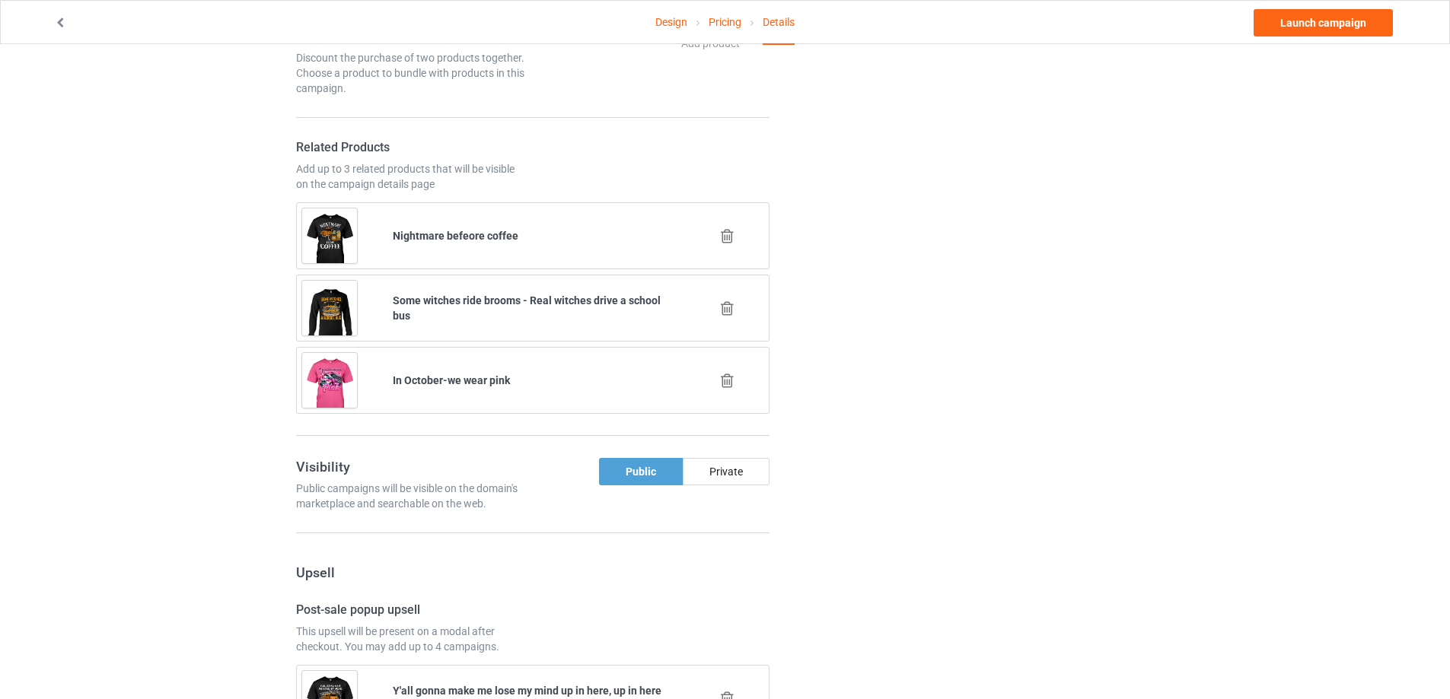
scroll to position [1360, 0]
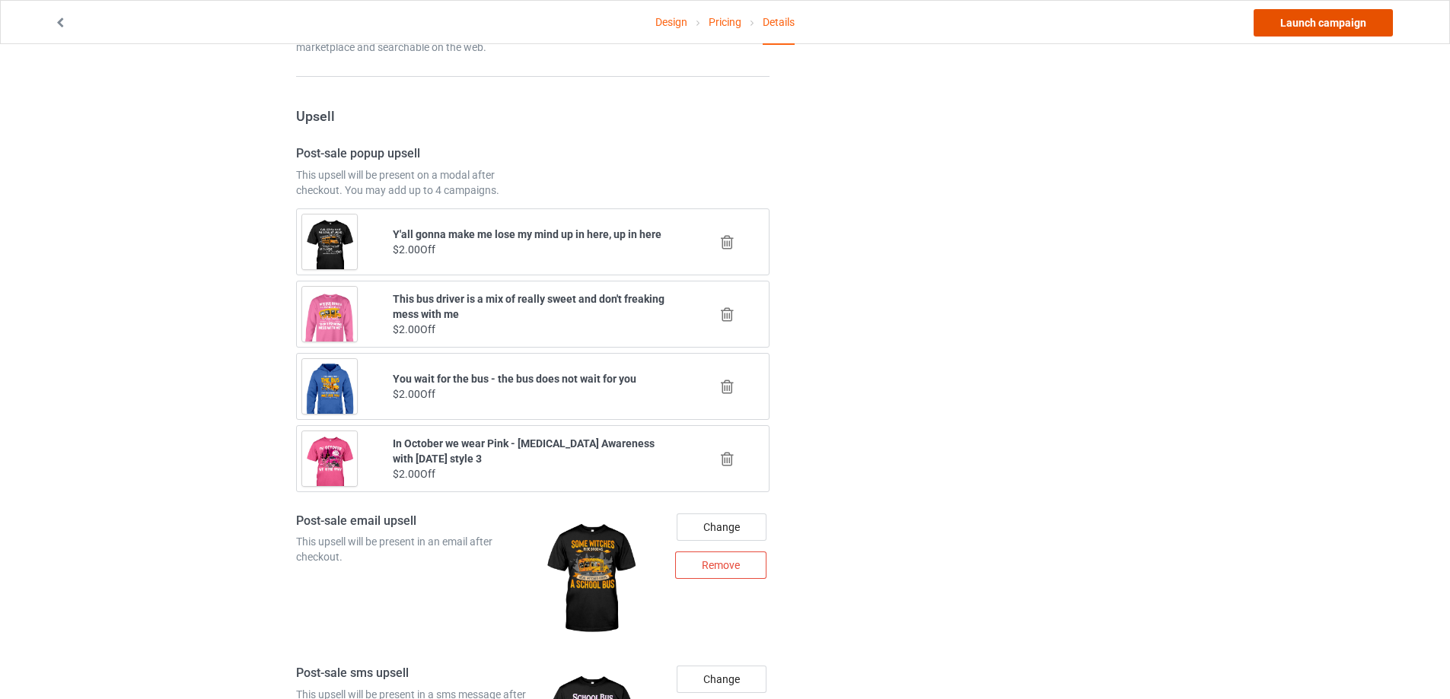
click at [1308, 24] on link "Launch campaign" at bounding box center [1322, 22] width 139 height 27
